Goal: Task Accomplishment & Management: Use online tool/utility

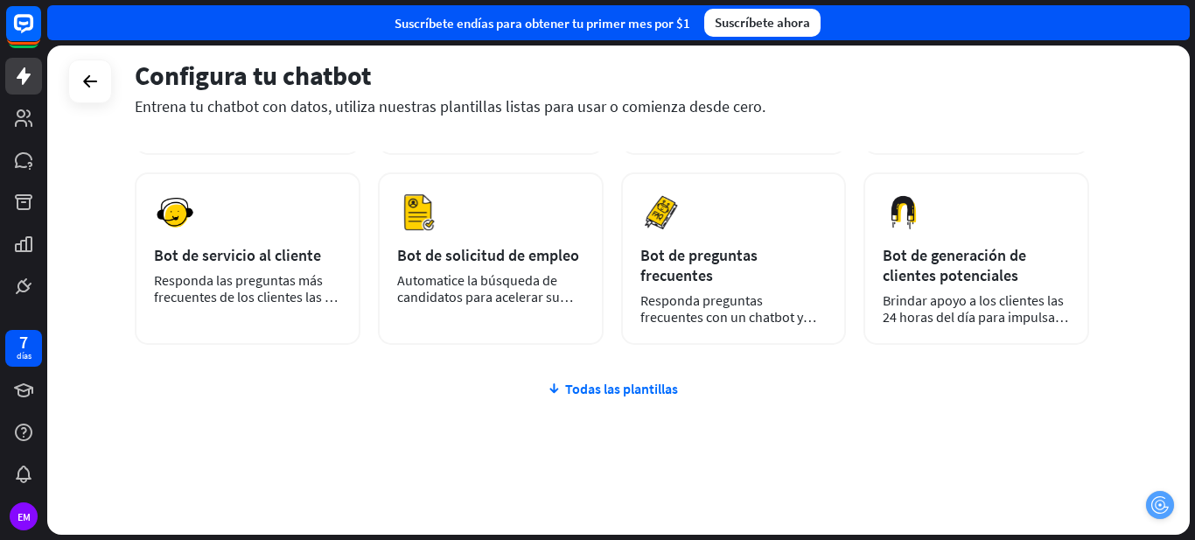
scroll to position [269, 0]
click at [608, 380] on font "Todas las plantillas" at bounding box center [621, 388] width 113 height 17
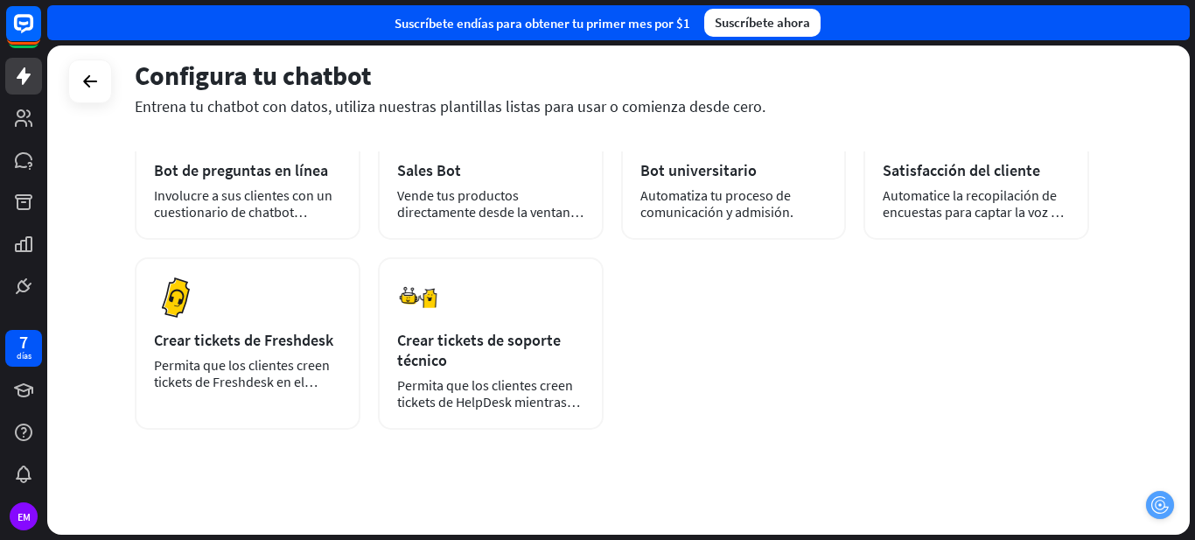
scroll to position [541, 0]
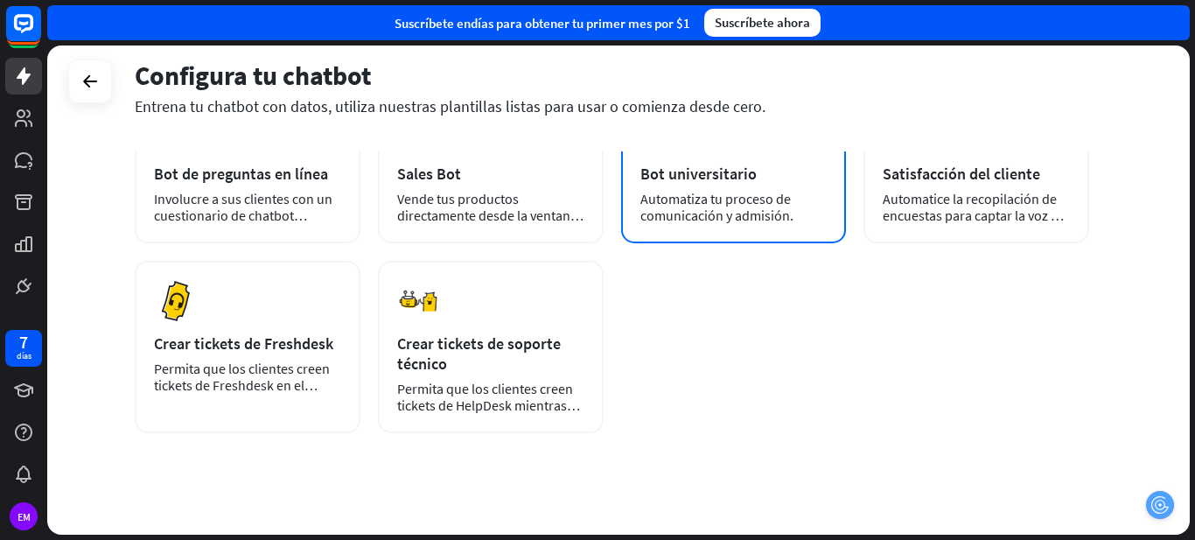
click at [721, 195] on font "Automatiza tu proceso de comunicación y admisión." at bounding box center [716, 207] width 153 height 34
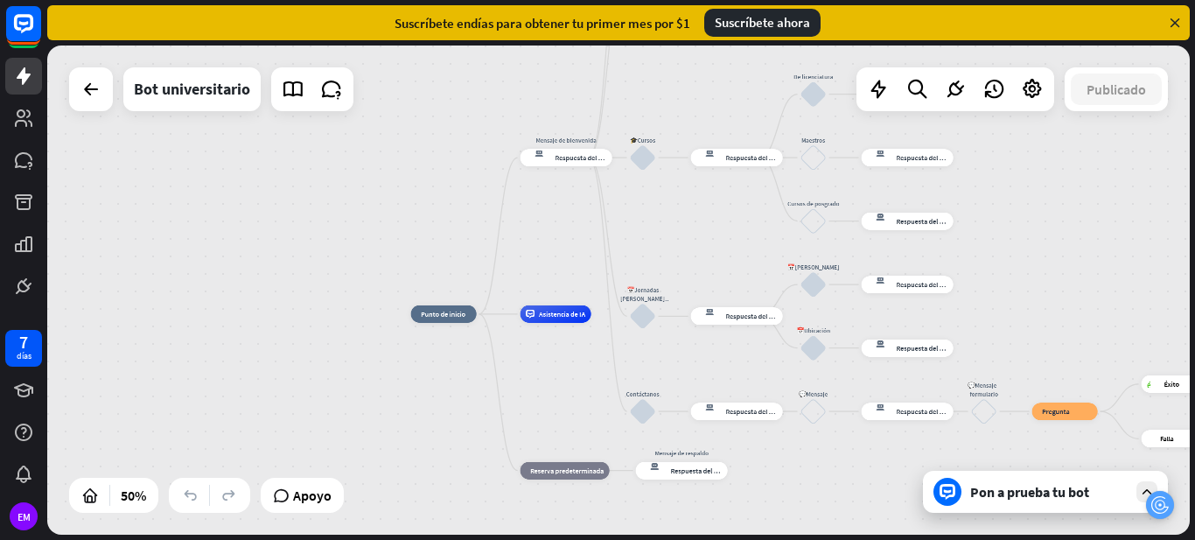
click at [1050, 491] on font "Pon a prueba tu bot" at bounding box center [1029, 491] width 119 height 17
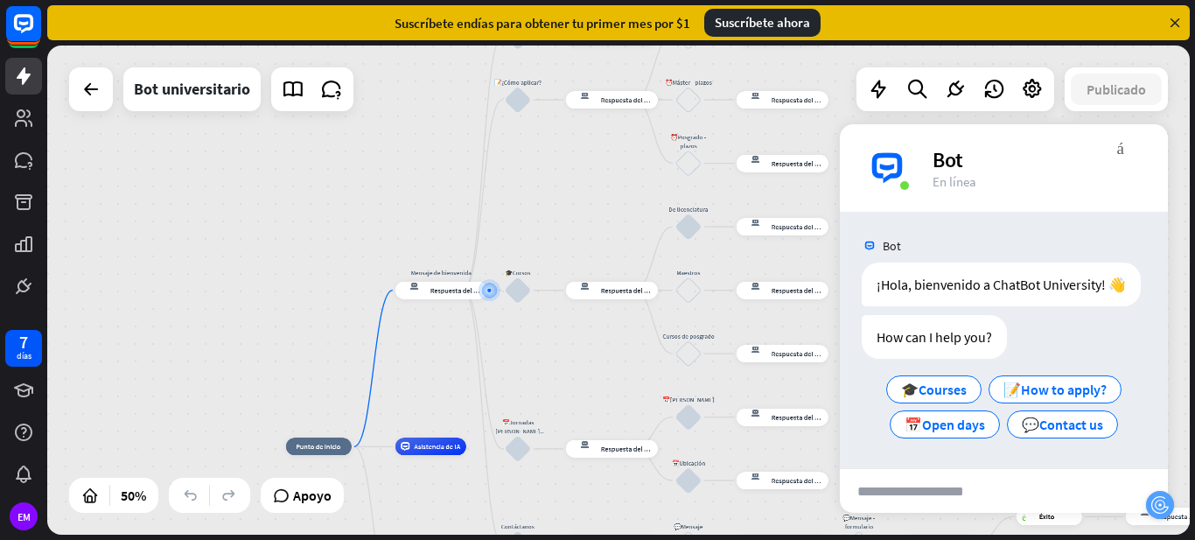
scroll to position [17, 0]
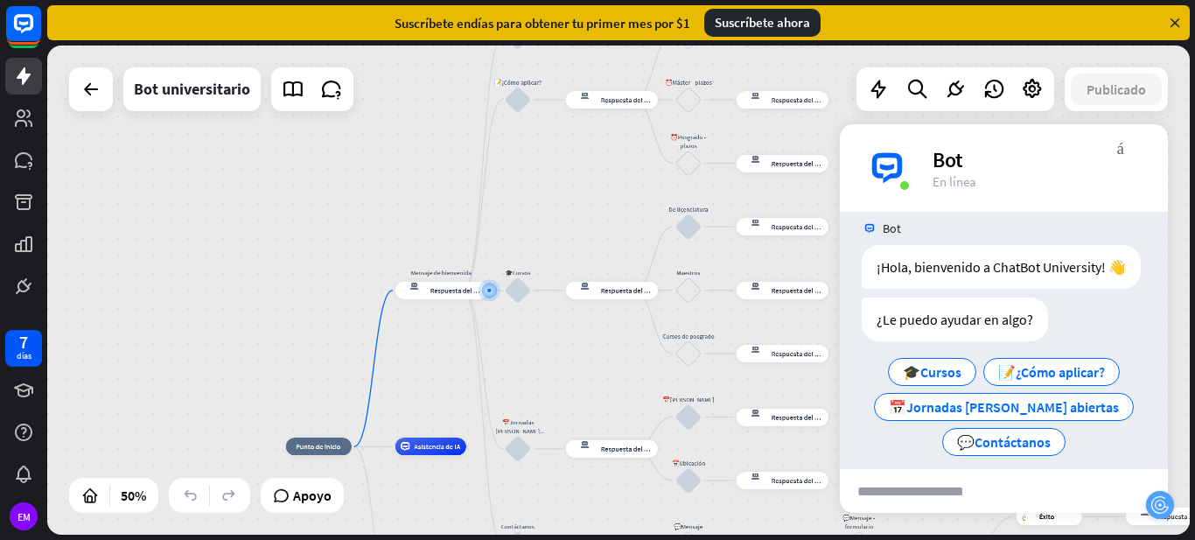
click at [1176, 27] on icon at bounding box center [1175, 23] width 16 height 16
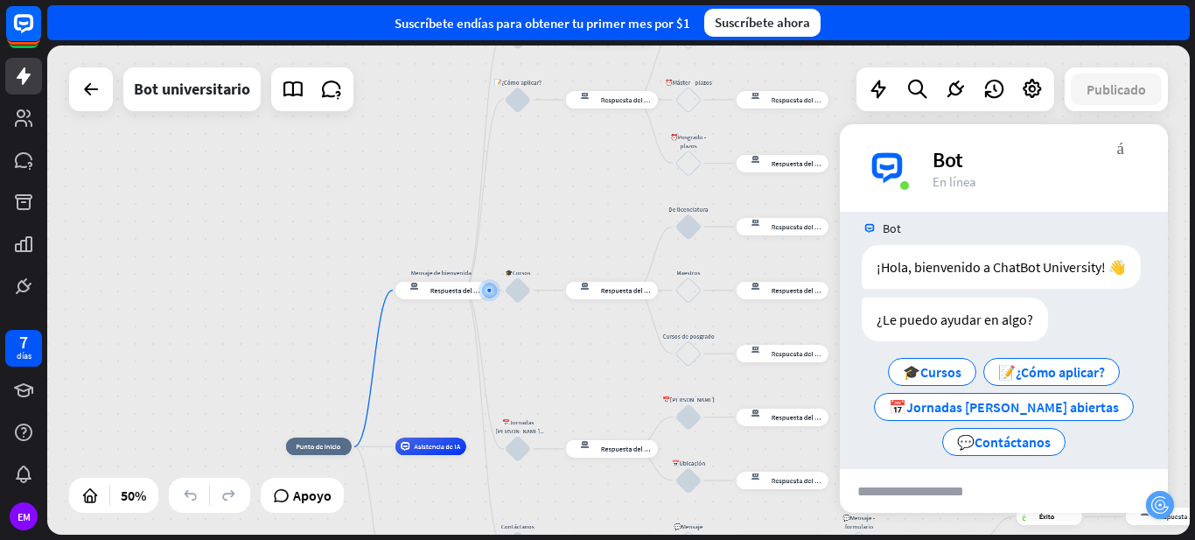
click at [755, 18] on font "Suscríbete ahora" at bounding box center [762, 22] width 95 height 17
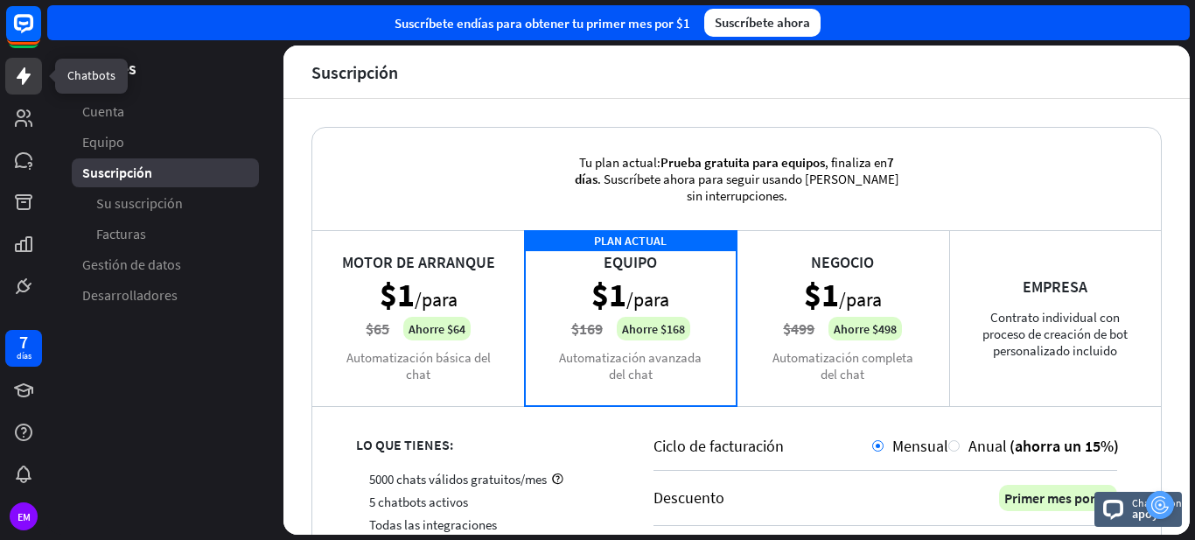
click at [23, 80] on icon at bounding box center [24, 75] width 14 height 17
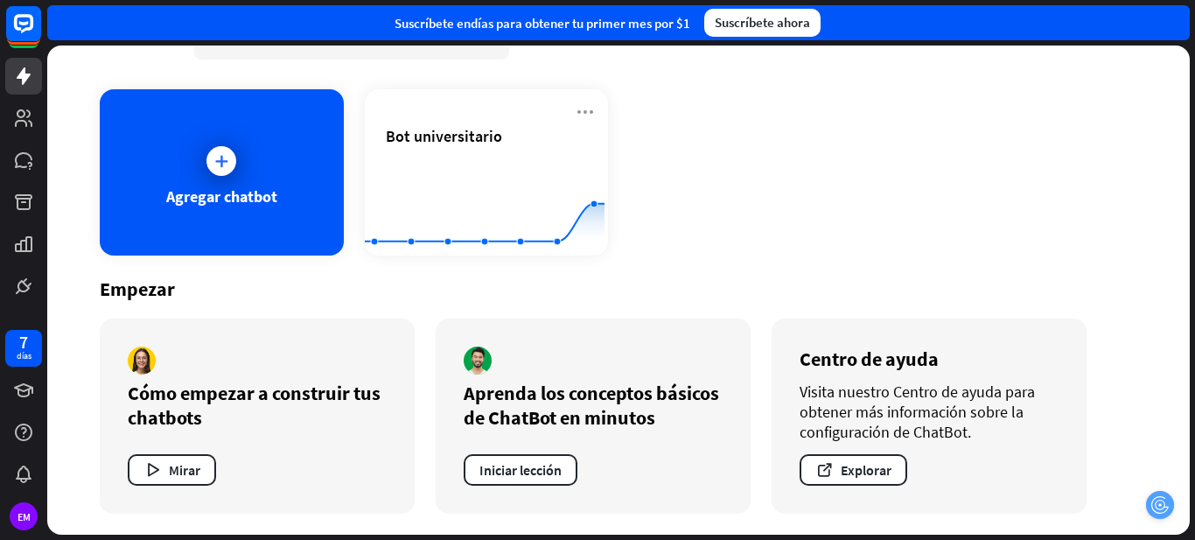
scroll to position [56, 0]
click at [858, 471] on font "Explorar" at bounding box center [866, 469] width 51 height 17
